Goal: Find specific page/section: Find specific page/section

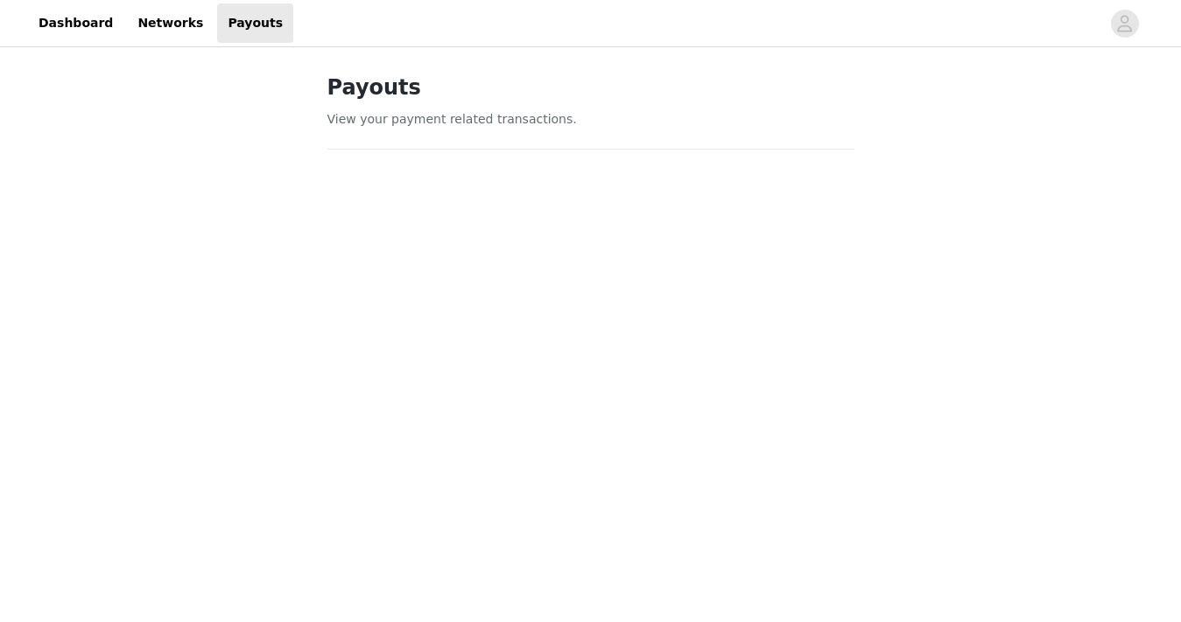
scroll to position [110, 0]
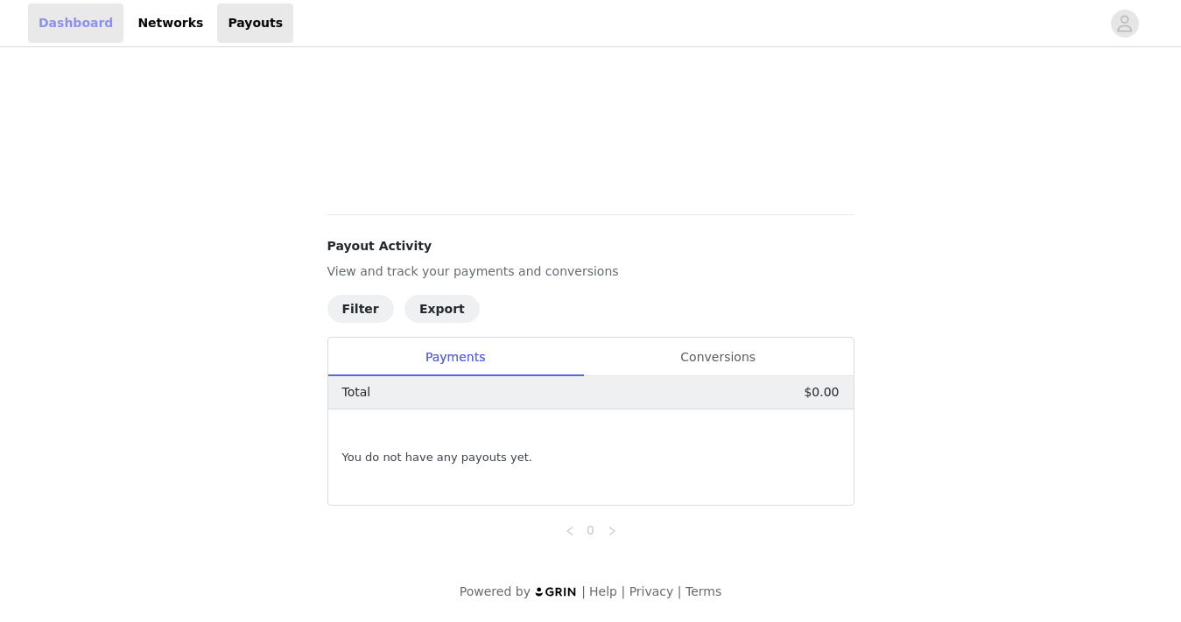
click at [60, 22] on link "Dashboard" at bounding box center [75, 23] width 95 height 39
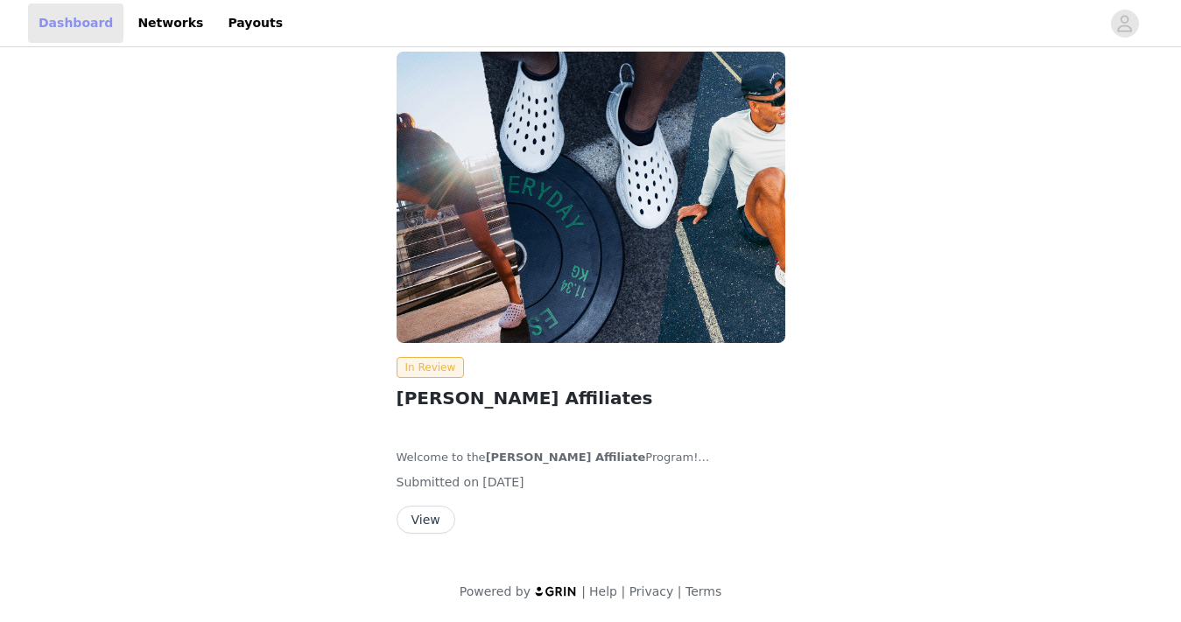
scroll to position [19, 0]
click at [443, 402] on h2 "[PERSON_NAME] Affiliates" at bounding box center [591, 399] width 389 height 26
click at [432, 525] on button "View" at bounding box center [426, 521] width 59 height 28
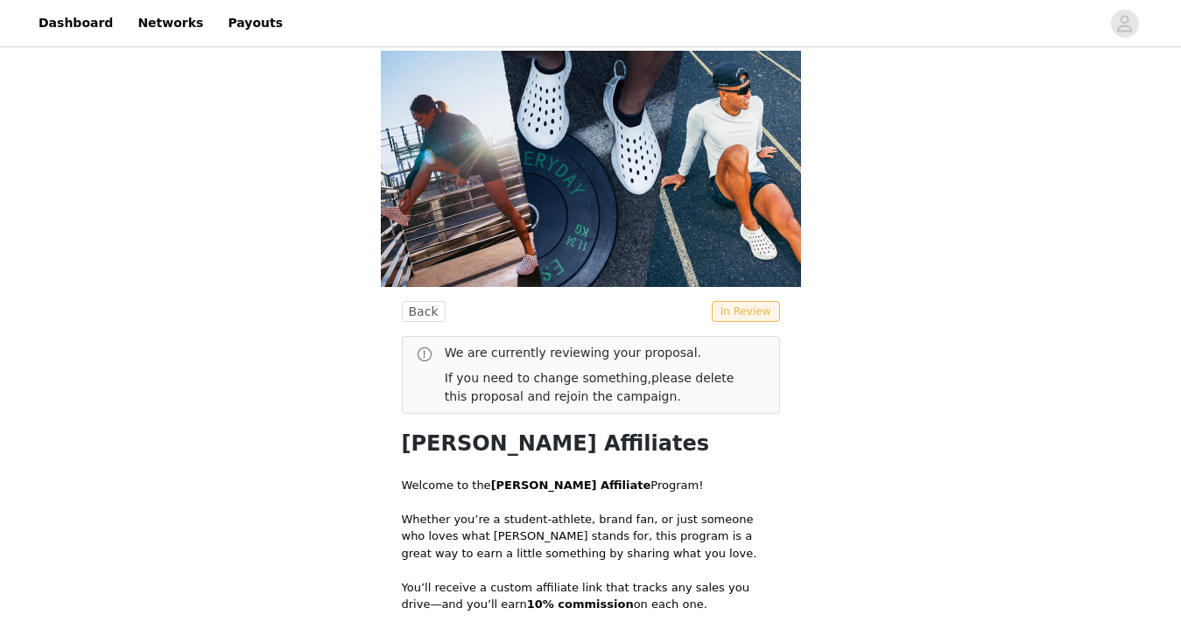
scroll to position [214, 0]
